Goal: Task Accomplishment & Management: Complete application form

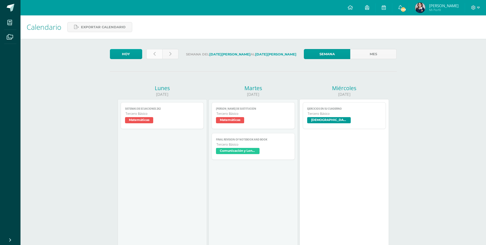
click at [157, 56] on link at bounding box center [154, 54] width 16 height 10
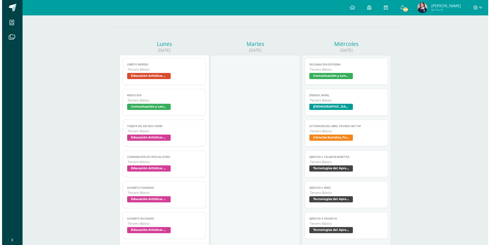
scroll to position [51, 0]
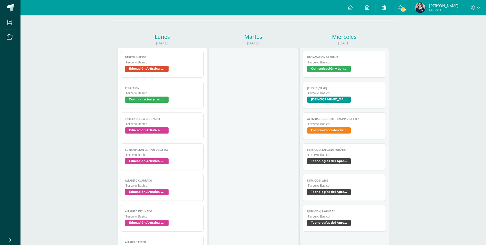
click at [323, 147] on link "Ejercicio 3, taller de robótica Tercero Básico Tecnologías del Aprendizaje y la…" at bounding box center [344, 156] width 83 height 27
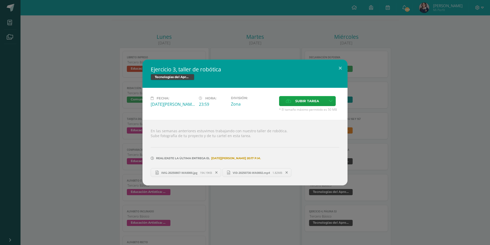
click at [376, 151] on div "Ejercicio 3, taller de robótica Tecnologías del Aprendizaje y la Comunicación F…" at bounding box center [245, 122] width 486 height 126
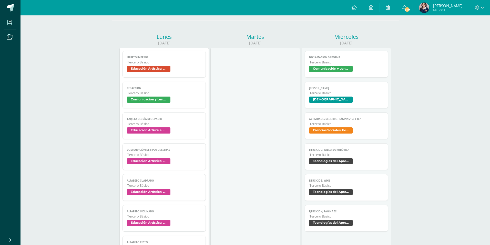
click at [348, 192] on div "Ejercicio 3, taller de robótica Tecnologías del Aprendizaje y la Comunicación F…" at bounding box center [245, 122] width 490 height 245
click at [327, 183] on span "Tercero Básico" at bounding box center [345, 185] width 74 height 4
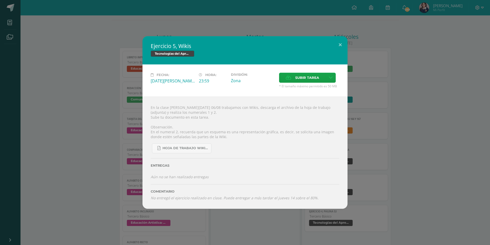
drag, startPoint x: 364, startPoint y: 154, endPoint x: 357, endPoint y: 164, distance: 12.1
click at [364, 154] on div "Ejercicio 5, Wikis Tecnologías del Aprendizaje y la Comunicación Fecha: [DATE][…" at bounding box center [245, 122] width 486 height 172
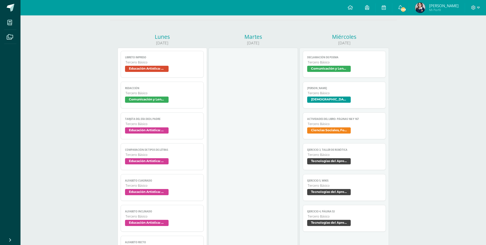
click at [337, 220] on span "Tecnologías del Aprendizaje y la Comunicación" at bounding box center [329, 222] width 44 height 6
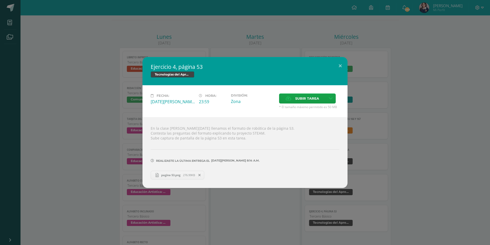
click at [404, 192] on div "Ejercicio 4, página 53 Tecnologías del Aprendizaje y la Comunicación Fecha: [DA…" at bounding box center [245, 122] width 490 height 245
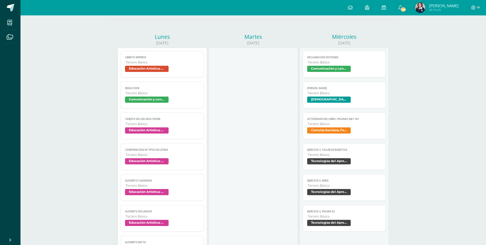
click at [336, 185] on span "Tercero Básico" at bounding box center [345, 185] width 74 height 4
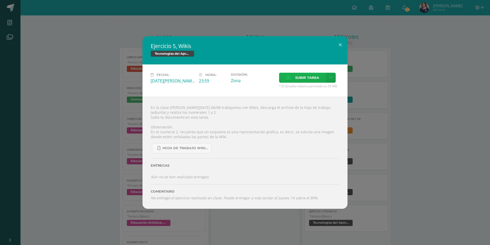
click at [304, 79] on span "Subir tarea" at bounding box center [307, 77] width 24 height 9
click at [0, 0] on input "Subir tarea" at bounding box center [0, 0] width 0 height 0
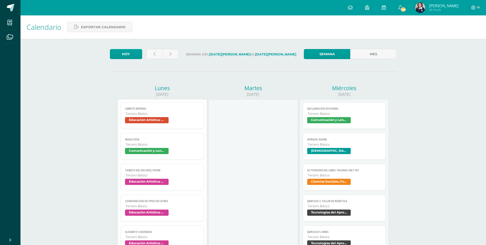
scroll to position [48, 0]
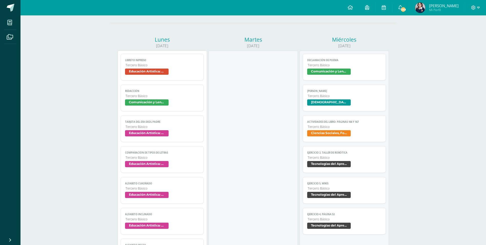
click at [334, 182] on span "Ejercicio 5, Wikis" at bounding box center [344, 183] width 75 height 3
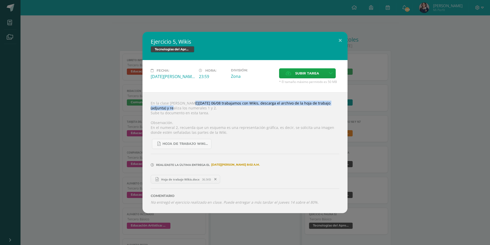
drag, startPoint x: 181, startPoint y: 103, endPoint x: 331, endPoint y: 104, distance: 150.2
click at [331, 104] on div "En la clase de hoy 06/08 trabajamos con Wikis, descarga el archivo de la hoja d…" at bounding box center [245, 152] width 205 height 121
click at [161, 112] on div "En la clase de hoy 06/08 trabajamos con Wikis, descarga el archivo de la hoja d…" at bounding box center [245, 152] width 205 height 121
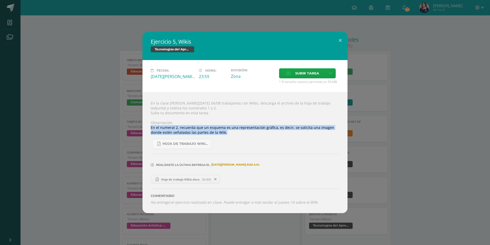
drag, startPoint x: 153, startPoint y: 128, endPoint x: 332, endPoint y: 132, distance: 179.5
click at [332, 132] on div "En la clase de hoy 06/08 trabajamos con Wikis, descarga el archivo de la hoja d…" at bounding box center [245, 152] width 205 height 121
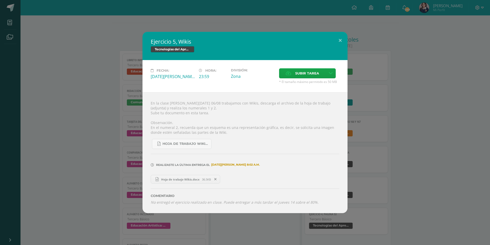
drag, startPoint x: 332, startPoint y: 132, endPoint x: 317, endPoint y: 146, distance: 20.7
click at [317, 146] on div "Hoja de trabajo Wikis.pdf" at bounding box center [245, 142] width 189 height 14
click at [213, 179] on span at bounding box center [215, 179] width 9 height 6
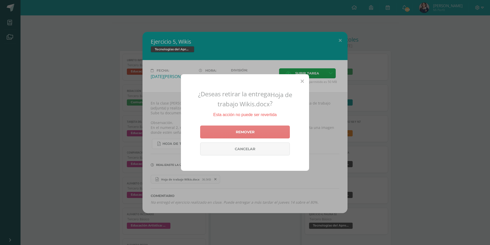
click at [234, 132] on link "Remover" at bounding box center [245, 131] width 90 height 13
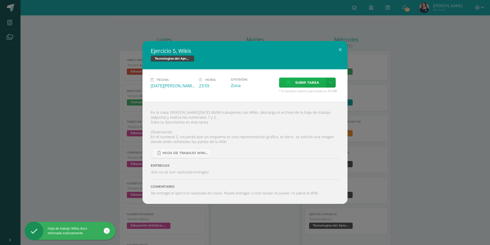
click at [306, 83] on span "Subir tarea" at bounding box center [307, 82] width 24 height 9
click at [0, 0] on input "Subir tarea" at bounding box center [0, 0] width 0 height 0
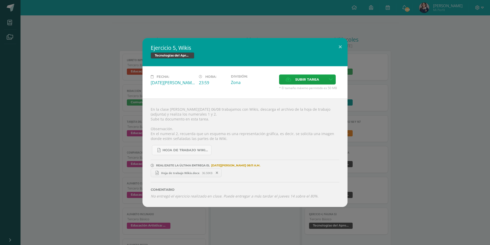
click at [382, 164] on div "Ejercicio 5, Wikis Tecnologías del Aprendizaje y la Comunicación Fecha: [DATE][…" at bounding box center [245, 122] width 486 height 168
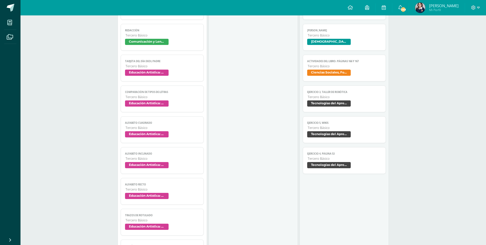
scroll to position [100, 0]
